Goal: Task Accomplishment & Management: Use online tool/utility

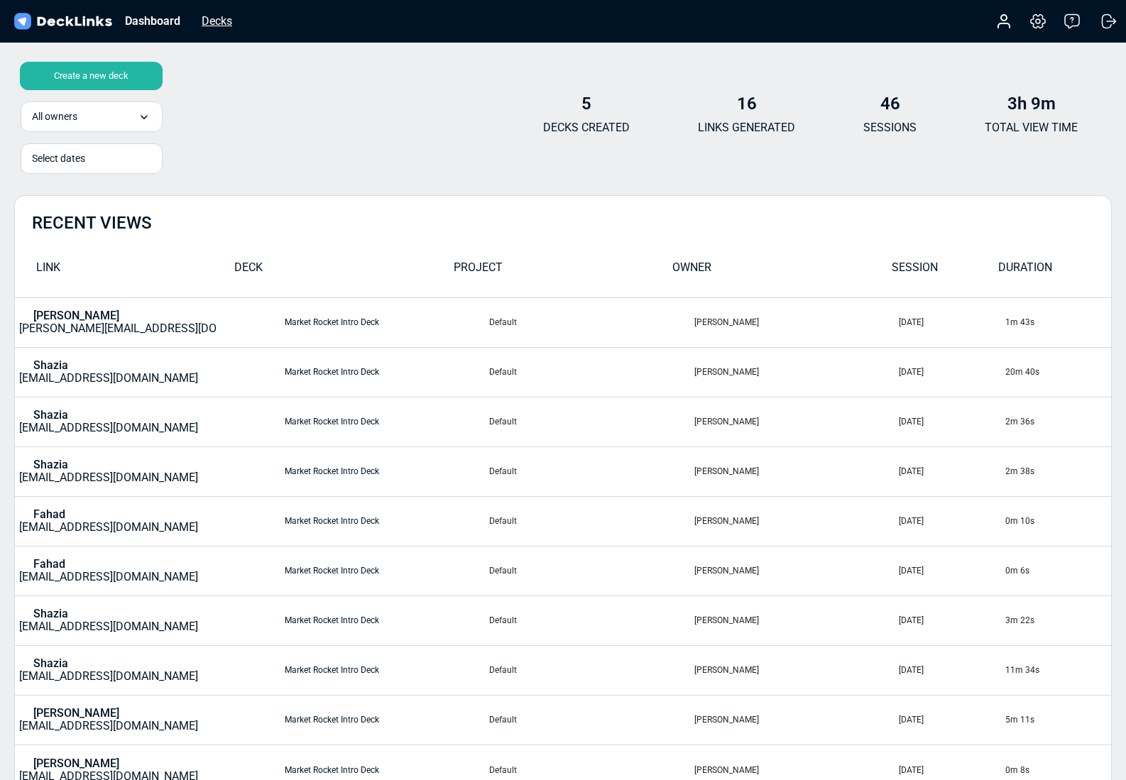
click at [224, 21] on div "Decks" at bounding box center [216, 21] width 45 height 18
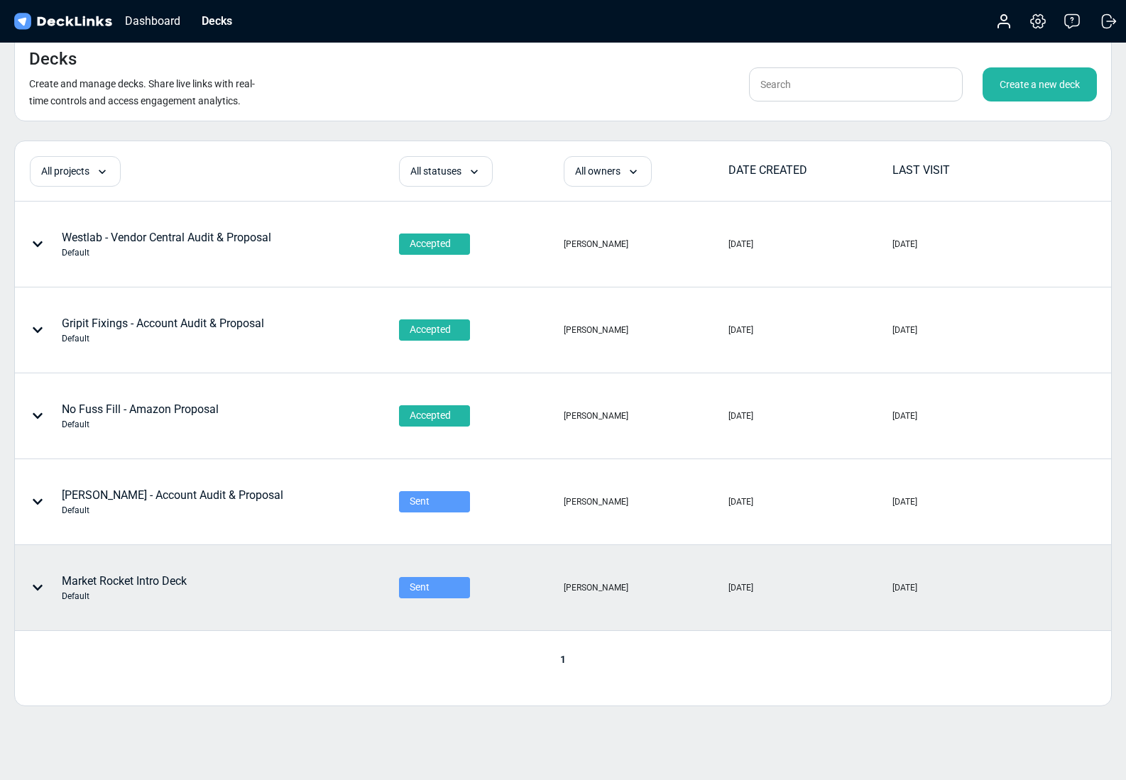
click at [43, 583] on icon at bounding box center [37, 587] width 11 height 11
drag, startPoint x: 331, startPoint y: 640, endPoint x: 215, endPoint y: 581, distance: 130.8
click at [331, 640] on div at bounding box center [563, 390] width 1126 height 780
click at [162, 576] on div "Market Rocket Intro Deck Default" at bounding box center [124, 588] width 125 height 30
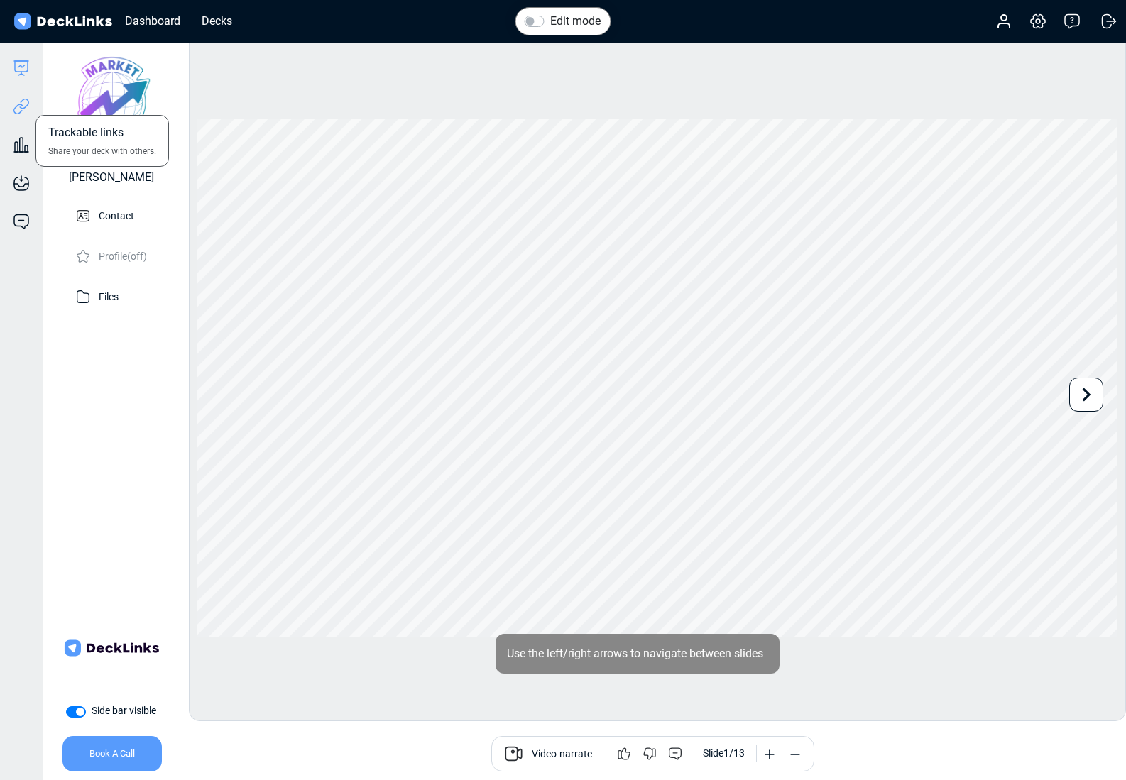
click at [26, 104] on icon at bounding box center [21, 106] width 17 height 17
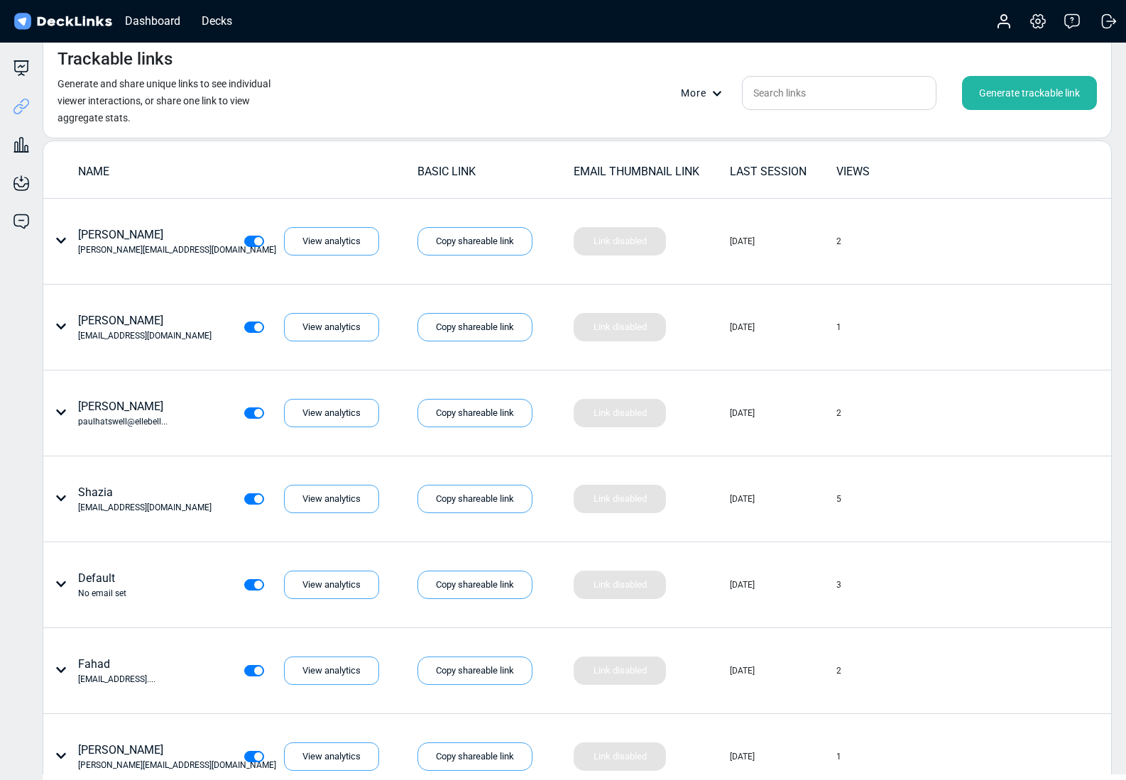
click at [1043, 89] on div "Generate trackable link" at bounding box center [1029, 93] width 135 height 34
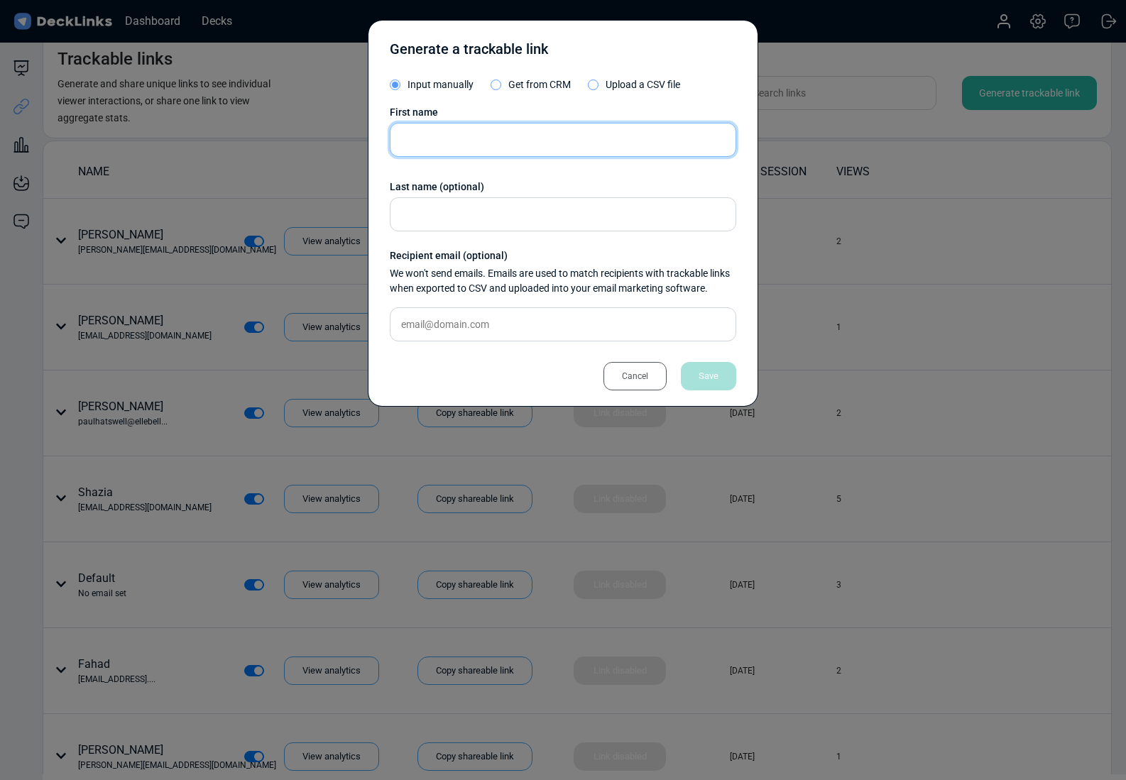
click at [476, 134] on input "text" at bounding box center [563, 140] width 346 height 34
type input "Moni"
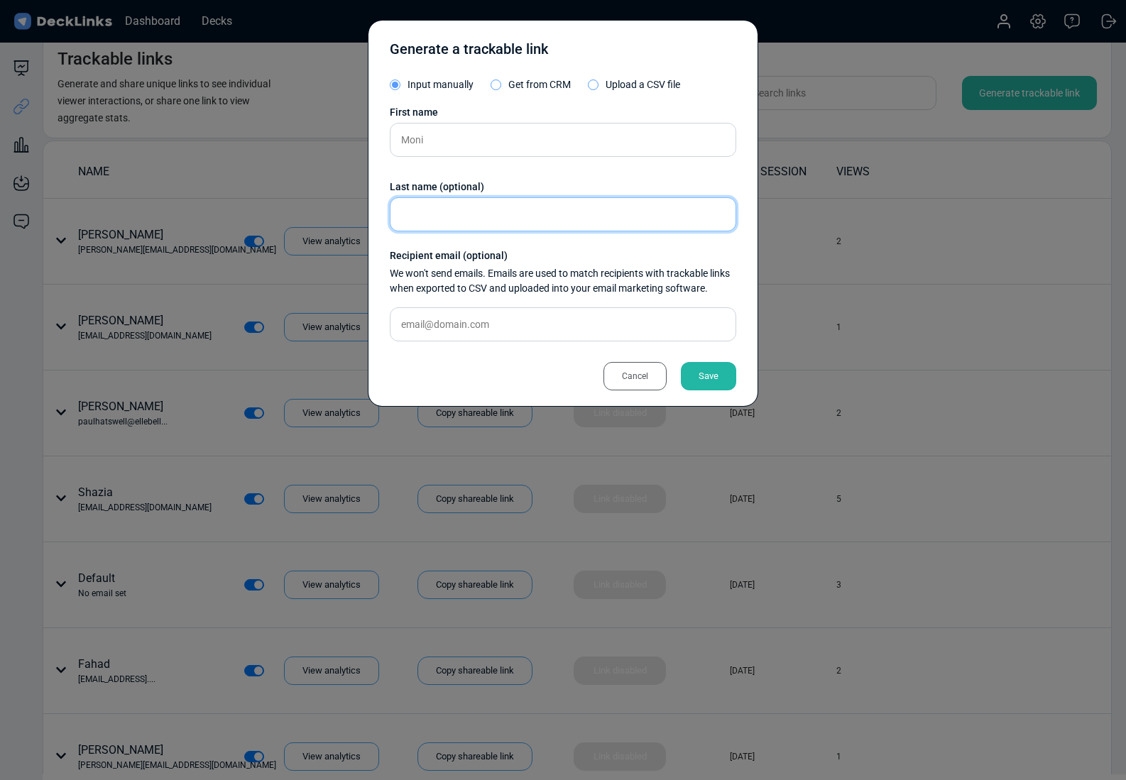
click at [453, 209] on input "text" at bounding box center [563, 214] width 346 height 34
type input "Fulea"
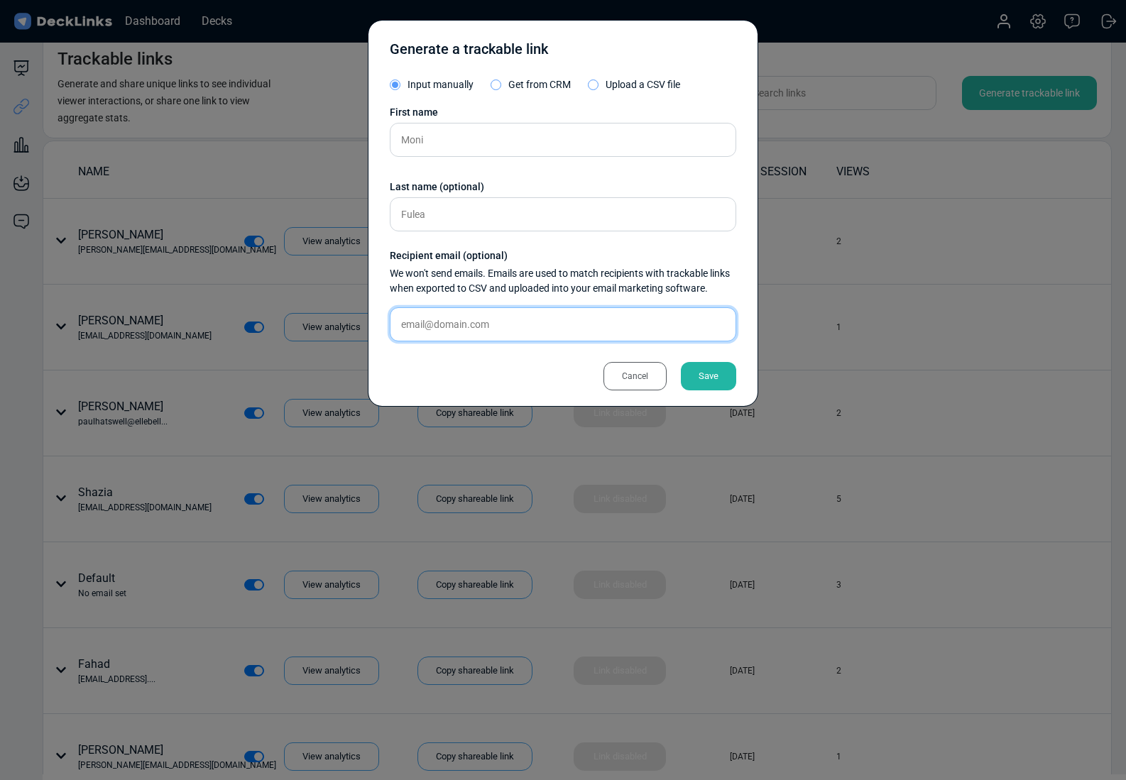
click at [488, 322] on input "text" at bounding box center [563, 324] width 346 height 34
paste input "[EMAIL_ADDRESS][DOMAIN_NAME]"
drag, startPoint x: 512, startPoint y: 327, endPoint x: 433, endPoint y: 326, distance: 78.8
click at [433, 326] on input "[EMAIL_ADDRESS][DOMAIN_NAME]" at bounding box center [563, 324] width 346 height 34
type input "[EMAIL_ADDRESS][DOMAIN_NAME]"
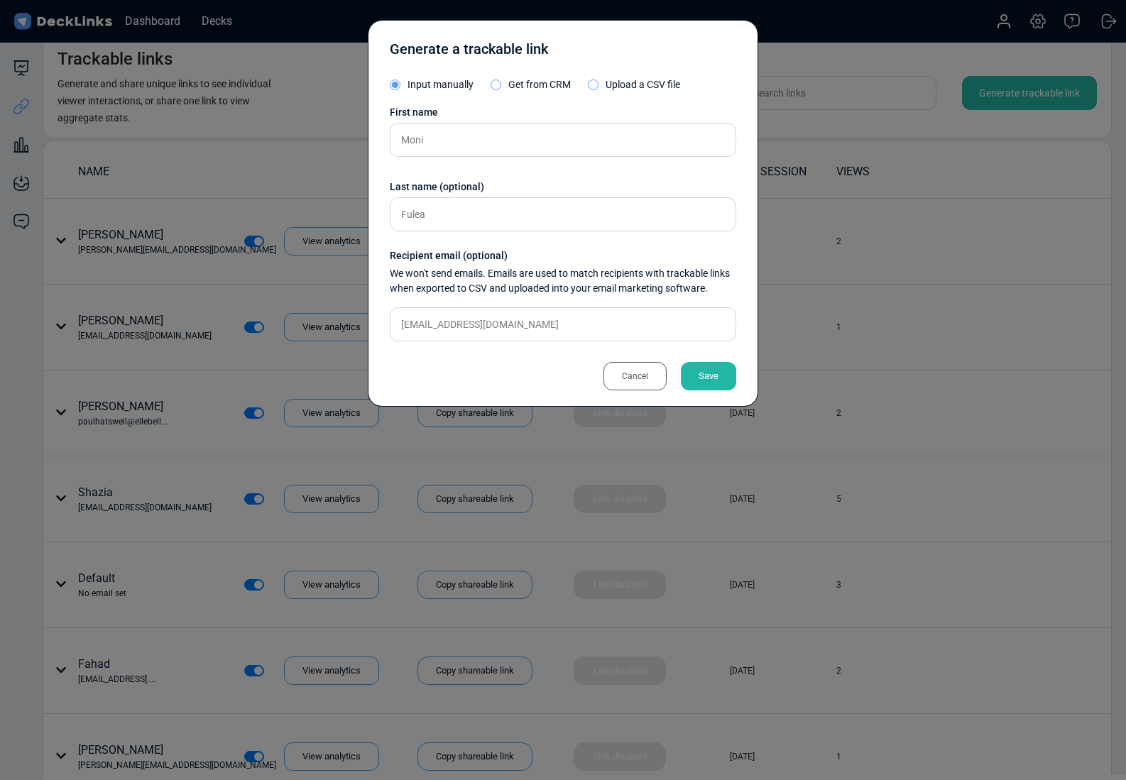
click at [705, 375] on div "Save" at bounding box center [708, 376] width 55 height 28
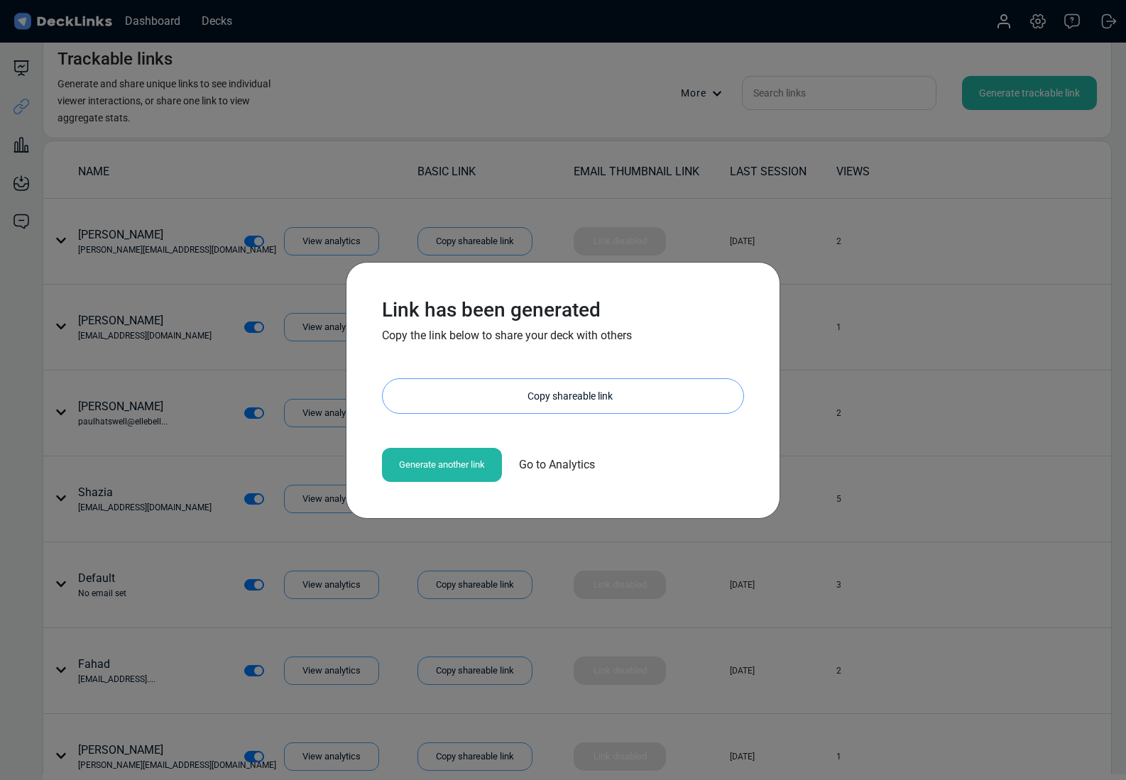
click at [484, 398] on div "Copy shareable link" at bounding box center [570, 396] width 346 height 34
